Goal: Task Accomplishment & Management: Manage account settings

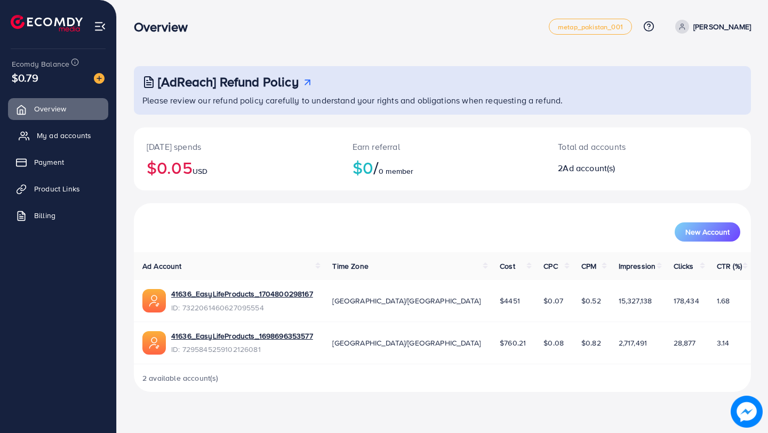
click at [75, 141] on span "My ad accounts" at bounding box center [64, 135] width 54 height 11
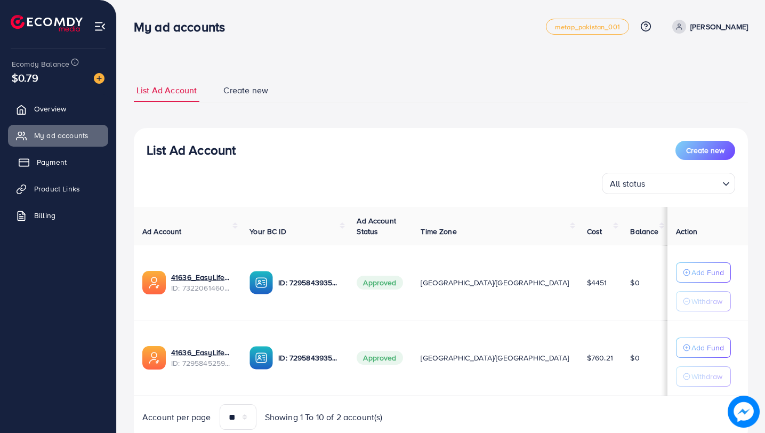
click at [64, 171] on link "Payment" at bounding box center [58, 161] width 100 height 21
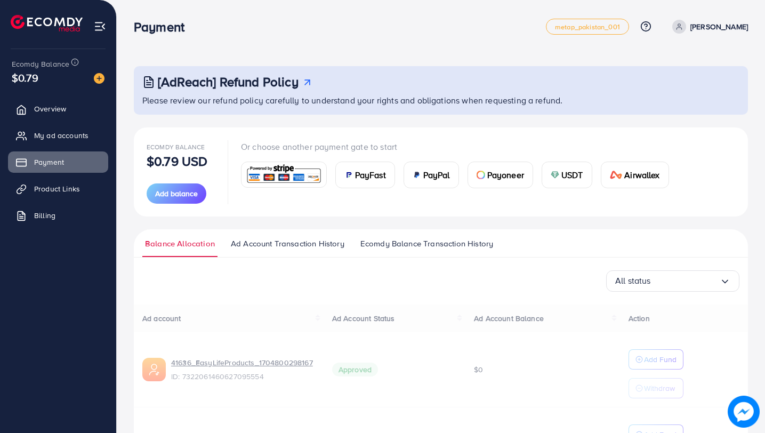
click at [279, 243] on span "Ad Account Transaction History" at bounding box center [288, 244] width 114 height 12
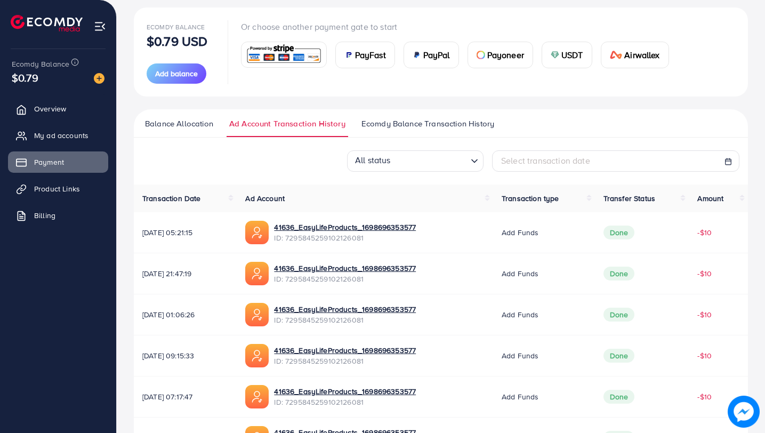
scroll to position [121, 0]
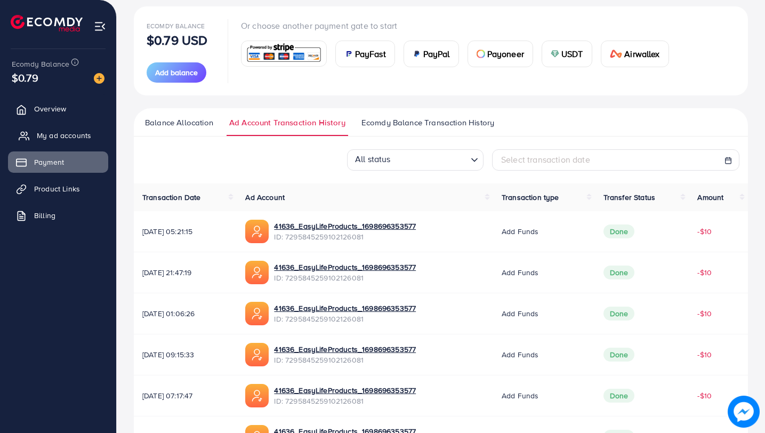
click at [78, 136] on span "My ad accounts" at bounding box center [64, 135] width 54 height 11
